Goal: Complete application form: Complete application form

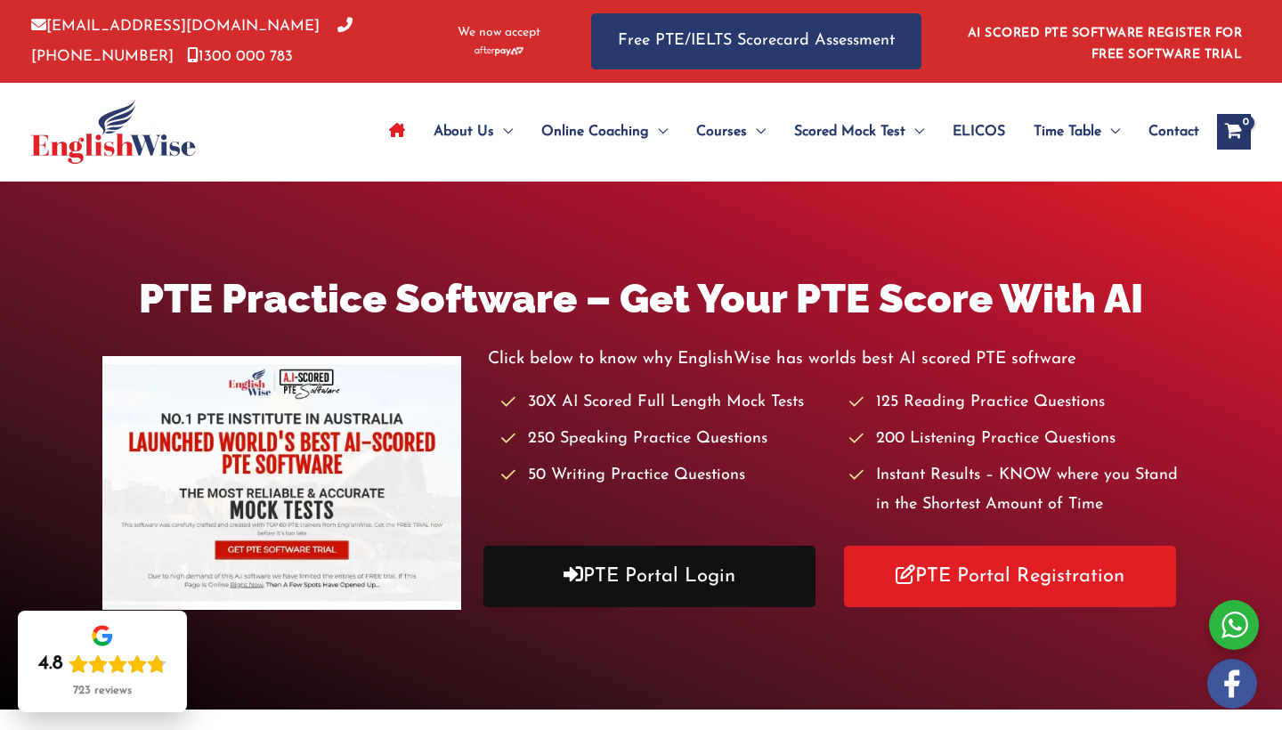
click at [687, 569] on link "PTE Portal Login" at bounding box center [650, 576] width 332 height 61
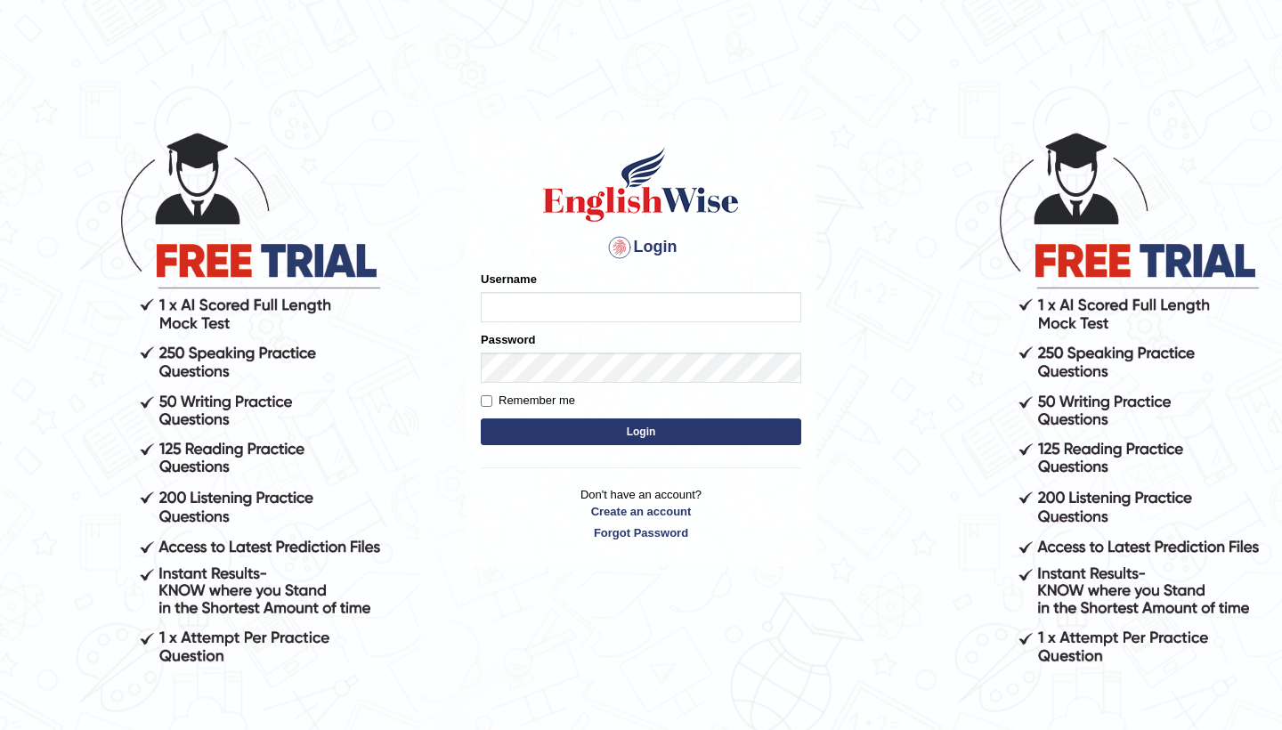
click at [583, 295] on input "Username" at bounding box center [641, 307] width 321 height 30
type input "PramishaK"
click at [486, 399] on input "Remember me" at bounding box center [487, 401] width 12 height 12
checkbox input "true"
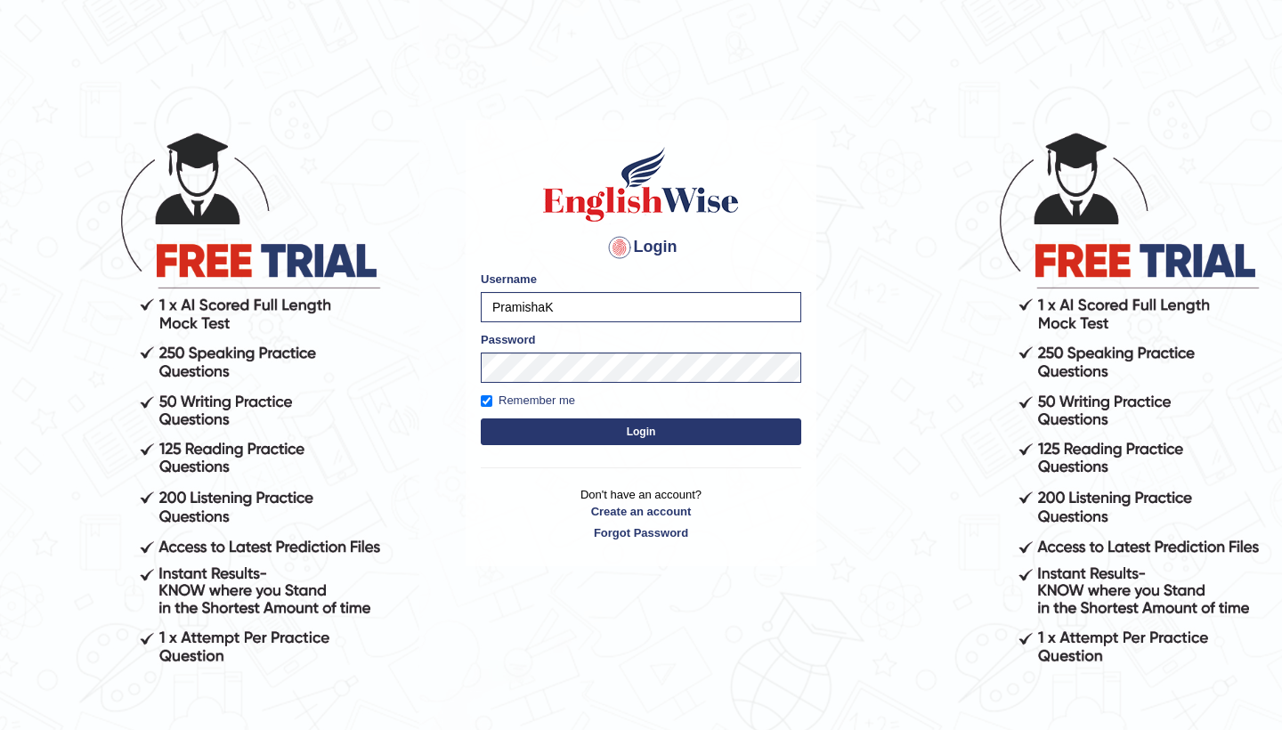
click at [532, 426] on button "Login" at bounding box center [641, 432] width 321 height 27
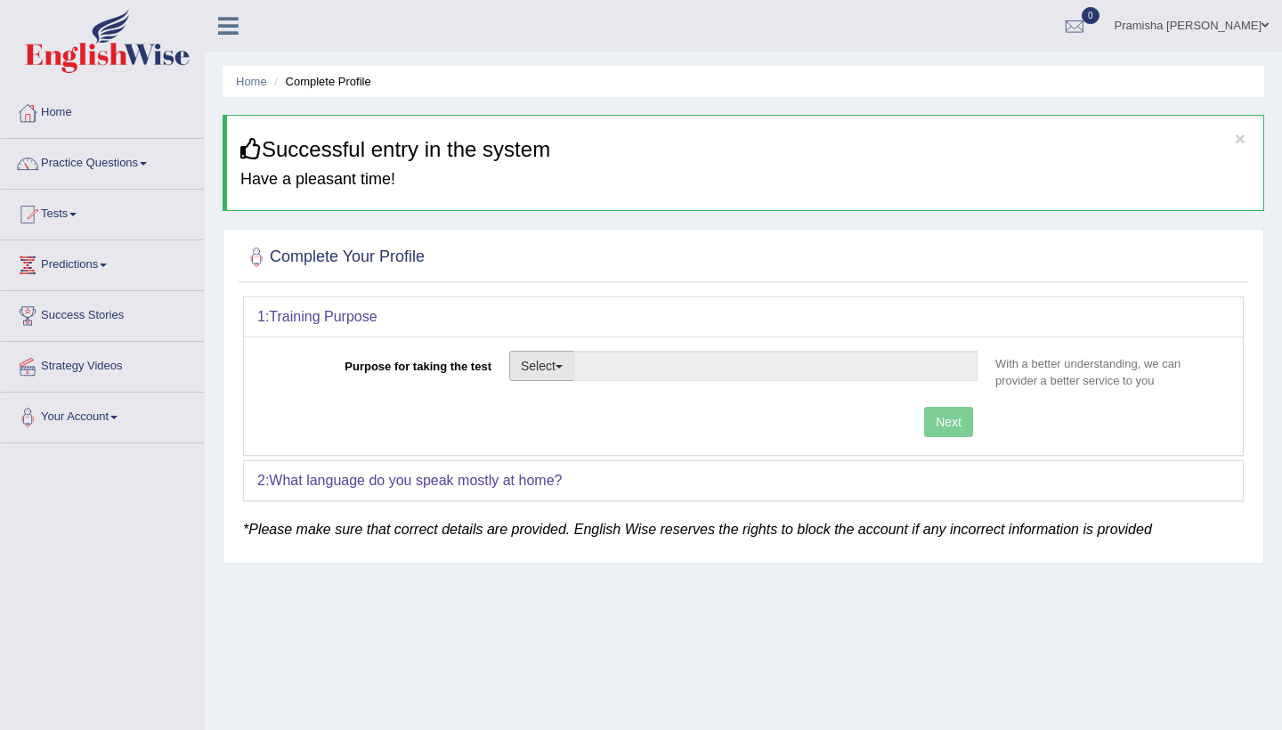
click at [549, 370] on button "Select" at bounding box center [541, 366] width 65 height 30
click at [729, 427] on div "Next" at bounding box center [621, 424] width 729 height 35
click at [564, 370] on button "Select" at bounding box center [541, 366] width 65 height 30
click at [731, 402] on div "Purpose for taking the test Select Student Visa Permanent Residency Nursing Oth…" at bounding box center [743, 396] width 999 height 118
click at [535, 368] on button "Select" at bounding box center [541, 366] width 65 height 30
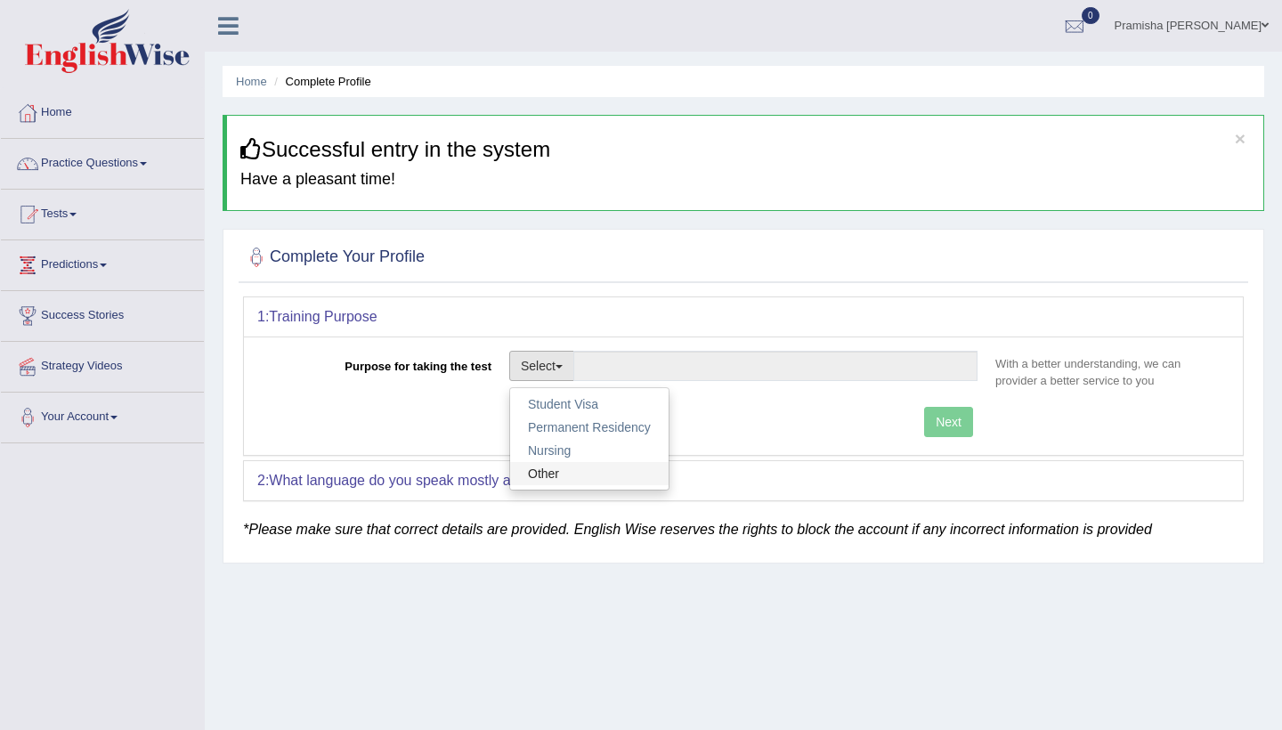
click at [569, 475] on link "Other" at bounding box center [589, 473] width 159 height 23
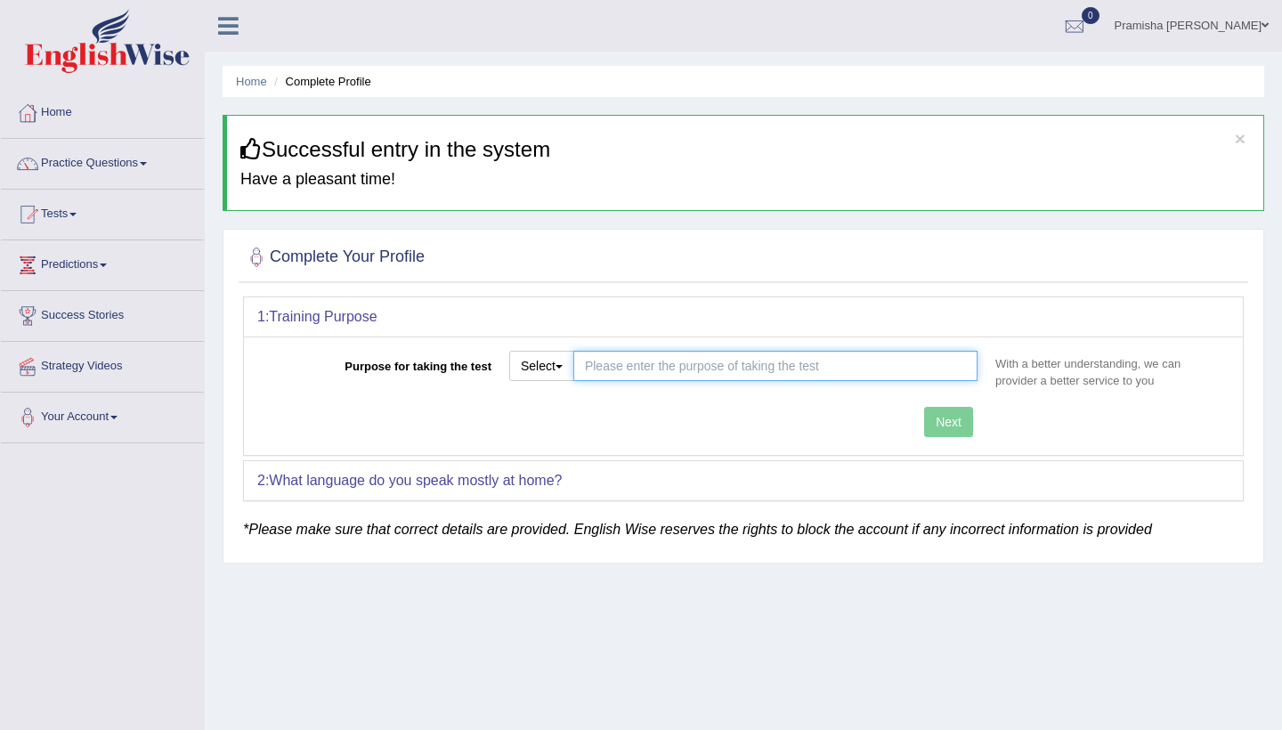
click at [744, 364] on input "Purpose for taking the test" at bounding box center [776, 366] width 404 height 30
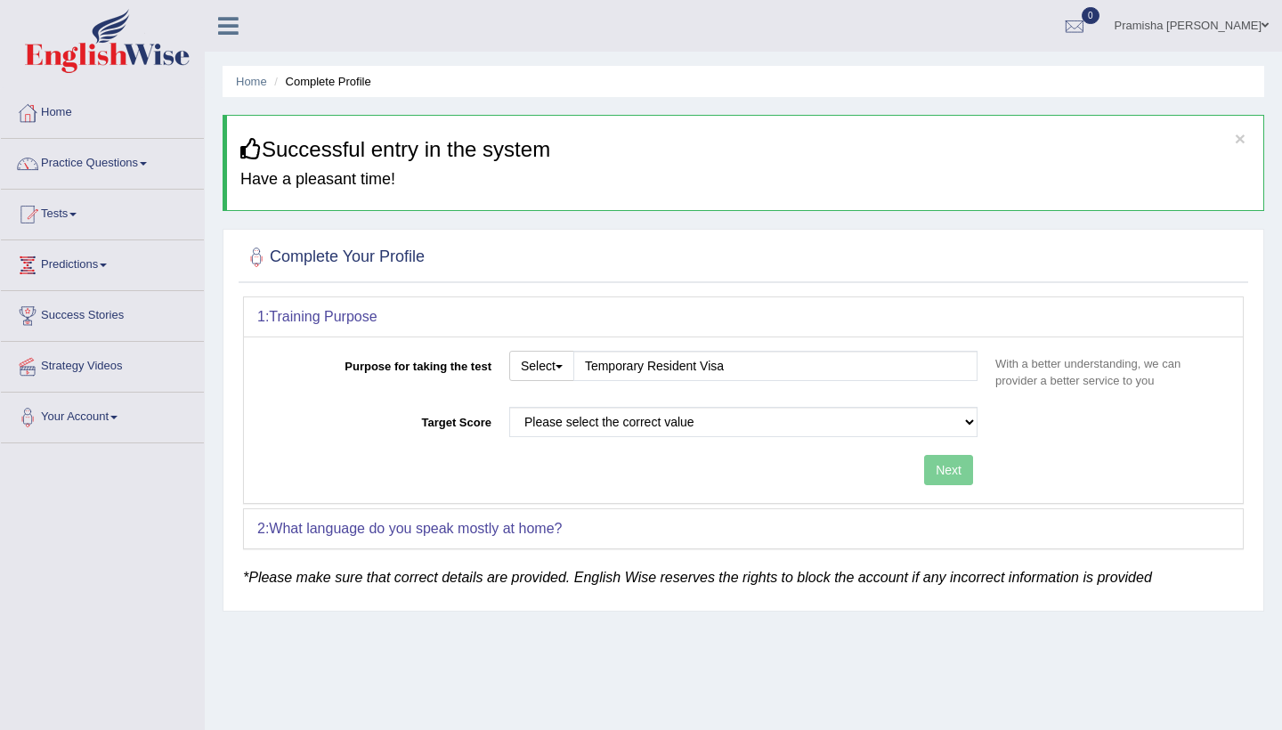
click at [937, 427] on div "Purpose for taking the test Select Student Visa Permanent Residency Nursing Oth…" at bounding box center [743, 420] width 999 height 167
type input "Temporary Resident Visa"
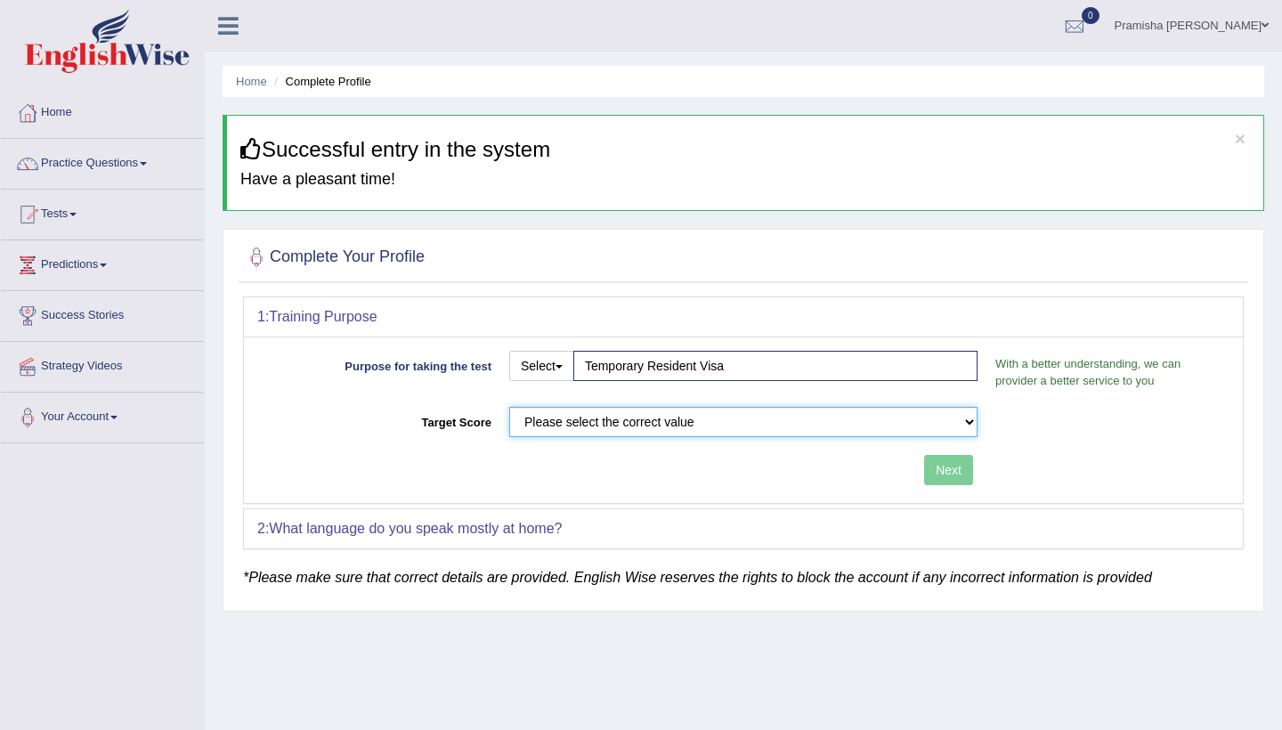
select select "58"
click at [956, 471] on button "Next" at bounding box center [948, 470] width 49 height 30
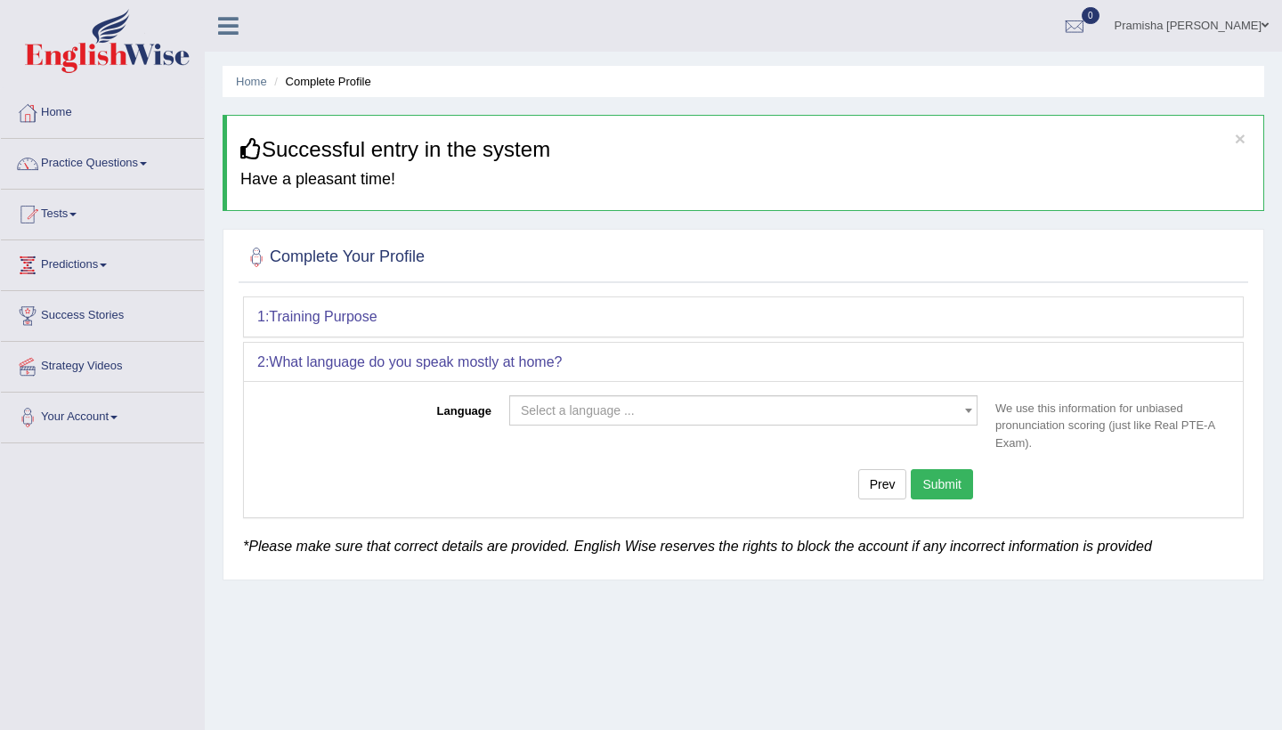
click at [577, 410] on span "Select a language ..." at bounding box center [578, 410] width 114 height 14
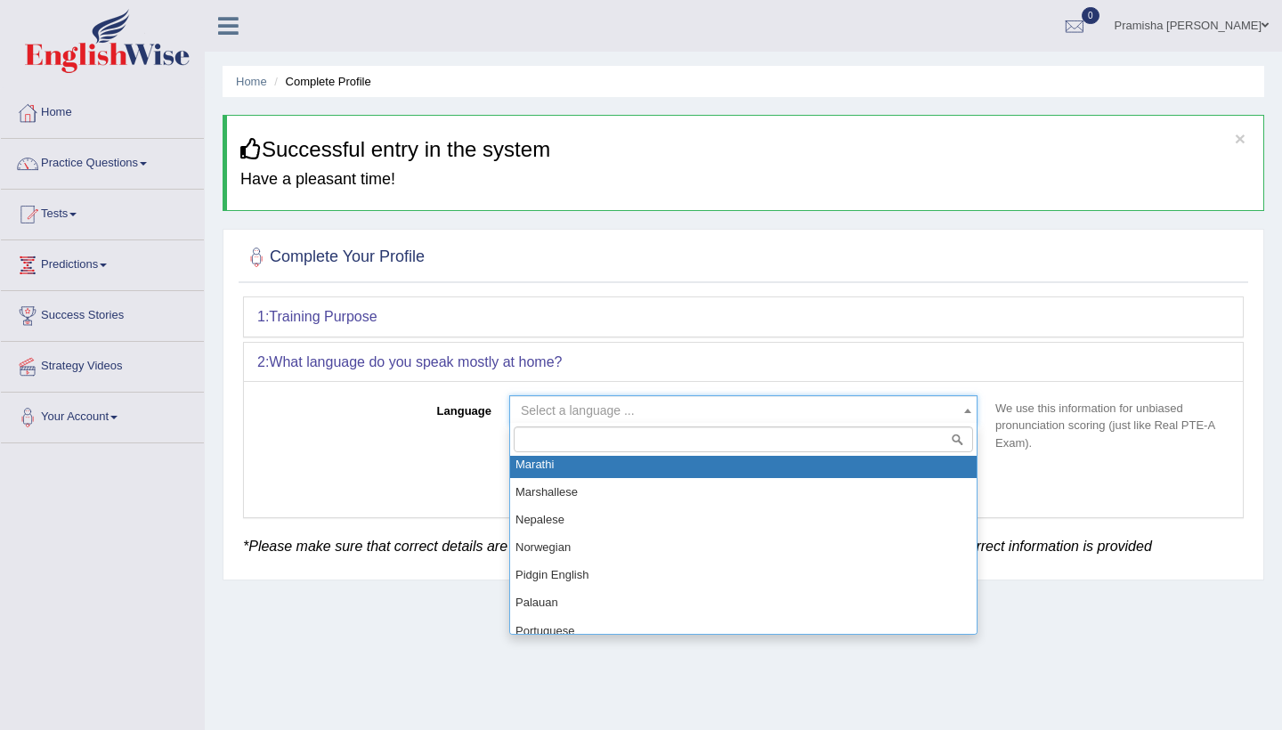
scroll to position [976, 0]
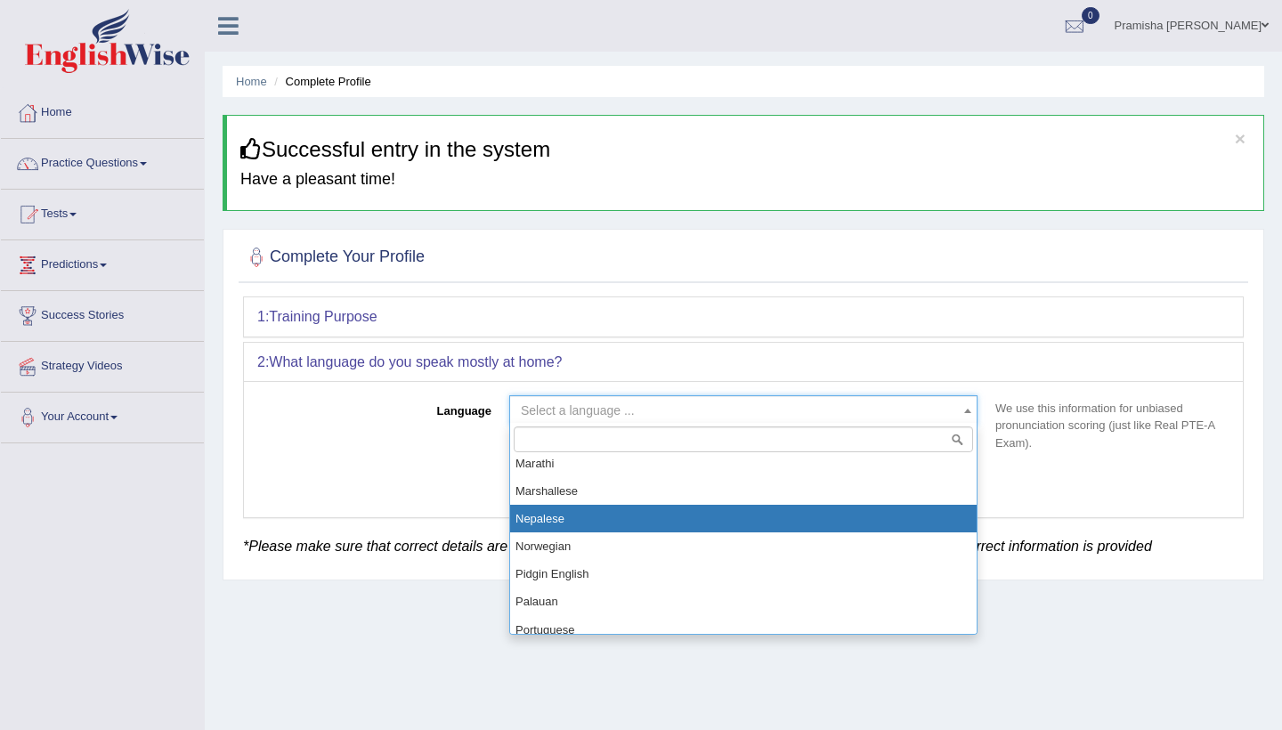
select select "Nepalese"
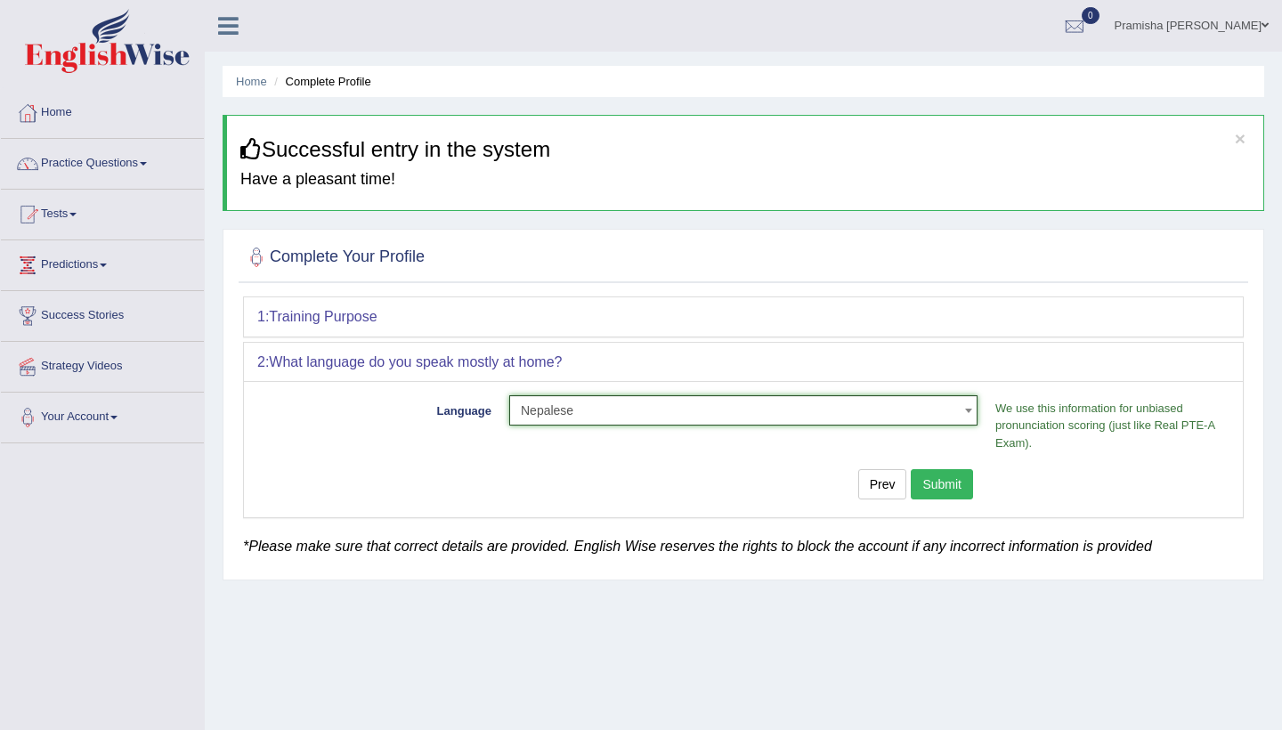
click at [953, 486] on button "Submit" at bounding box center [942, 484] width 62 height 30
